Goal: Task Accomplishment & Management: Use online tool/utility

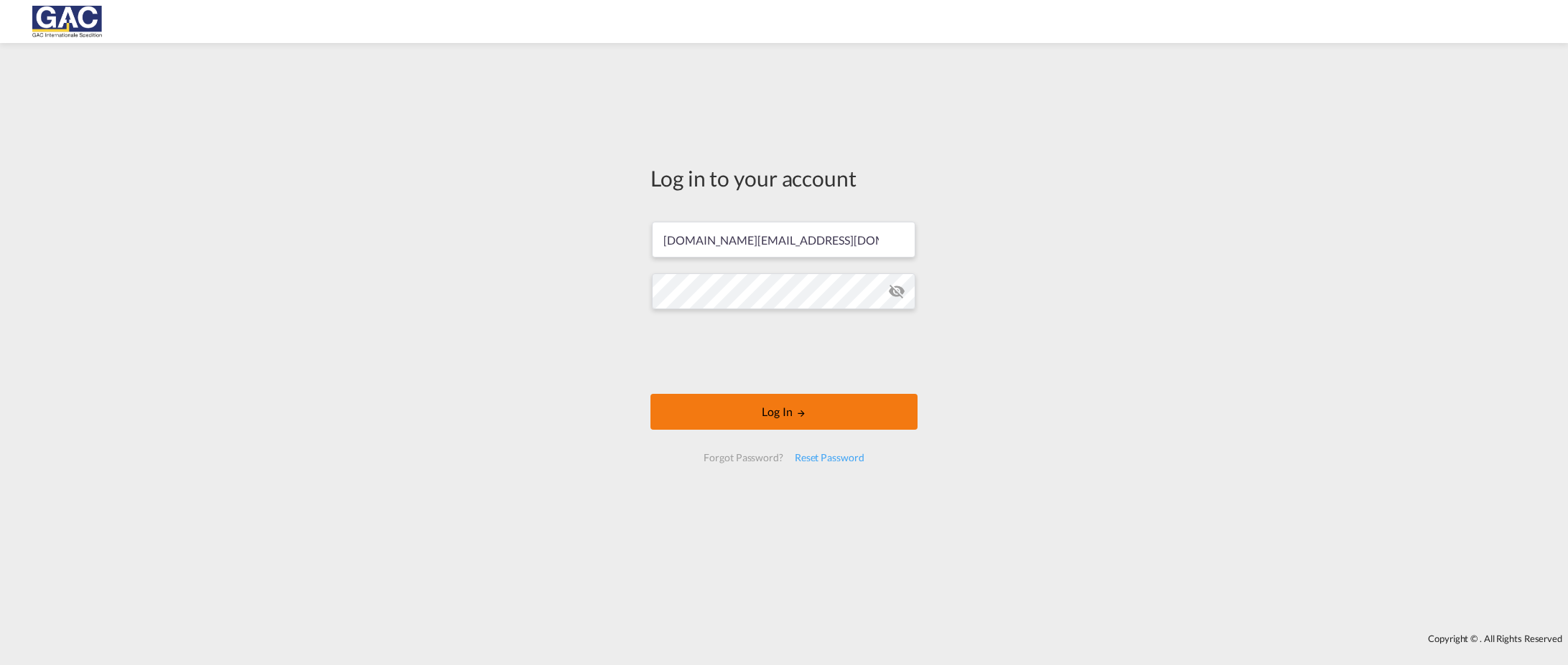
click at [729, 420] on button "Log In" at bounding box center [784, 412] width 267 height 36
